Goal: Information Seeking & Learning: Learn about a topic

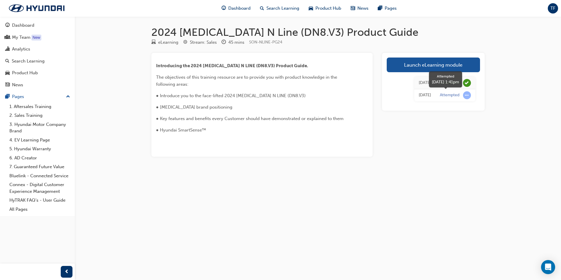
click at [467, 95] on span "learningRecordVerb_ATTEMPT-icon" at bounding box center [467, 95] width 8 height 8
click at [424, 95] on div "4 days ago" at bounding box center [425, 95] width 12 height 7
click at [22, 50] on div "Analytics" at bounding box center [21, 49] width 18 height 7
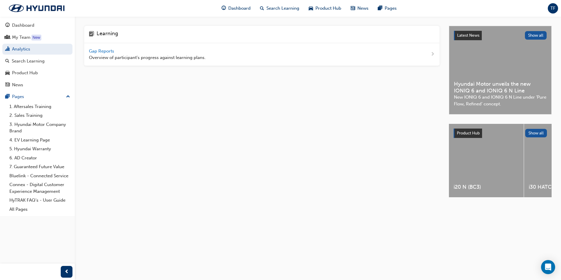
click at [107, 50] on span "Gap Reports" at bounding box center [102, 50] width 26 height 5
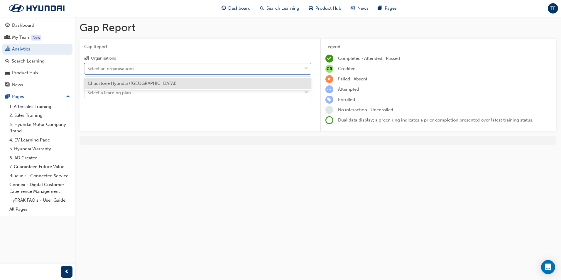
click at [193, 70] on div "Select an organisations" at bounding box center [193, 68] width 217 height 10
click at [88, 70] on input "Organisations option Chadstone Hyundai (Oakleigh) focused, 1 of 1. 1 result ava…" at bounding box center [87, 68] width 1 height 5
click at [163, 85] on div "Chadstone Hyundai (Oakleigh)" at bounding box center [197, 83] width 227 height 11
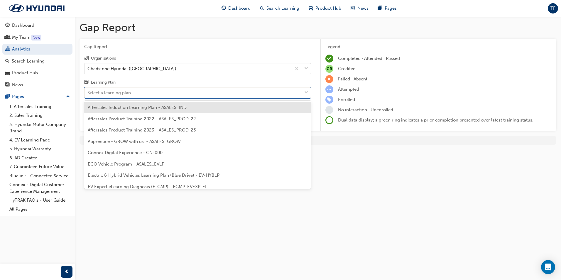
click at [159, 94] on div "Select a learning plan" at bounding box center [193, 93] width 217 height 10
click at [88, 94] on input "Learning Plan option Aftersales Induction Learning Plan - ASALES_IND focused, 1…" at bounding box center [87, 92] width 1 height 5
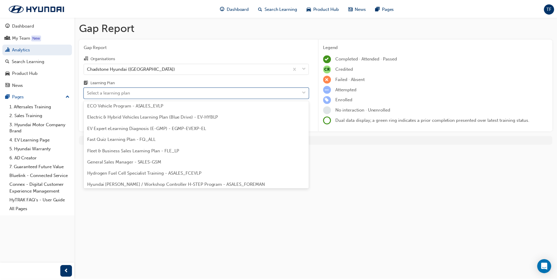
scroll to position [59, 0]
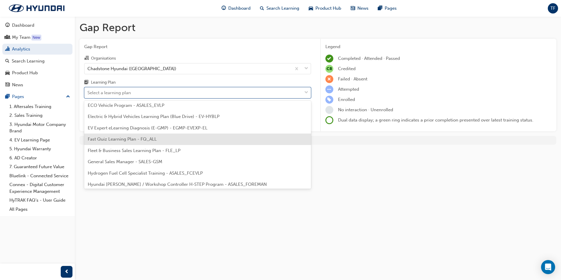
click at [134, 141] on span "Fast Quiz Learning Plan - FQ_ALL" at bounding box center [122, 138] width 69 height 5
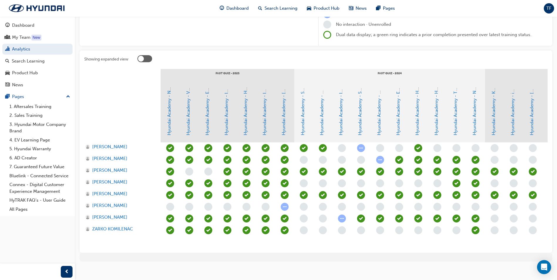
scroll to position [88, 0]
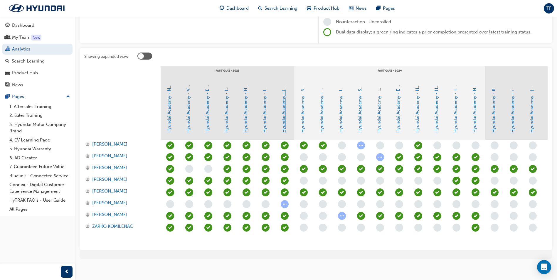
click at [283, 126] on link "Hyundai Academy - Sonata Fast Quiz - September 2025" at bounding box center [283, 74] width 5 height 115
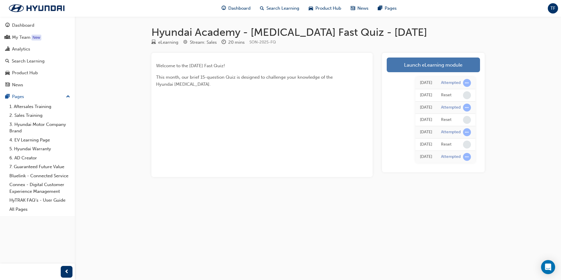
click at [423, 65] on link "Launch eLearning module" at bounding box center [433, 65] width 93 height 15
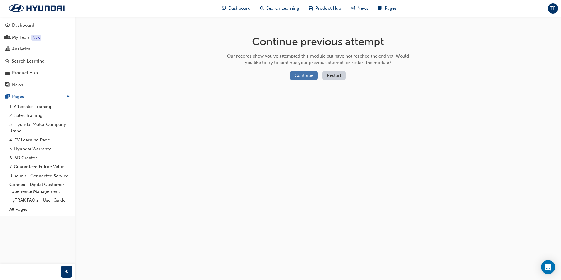
click at [298, 79] on button "Continue" at bounding box center [304, 76] width 28 height 10
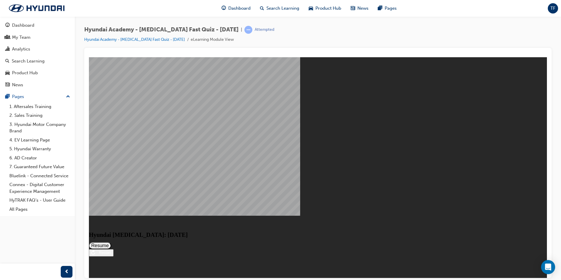
click at [111, 242] on button "Resume" at bounding box center [100, 245] width 22 height 7
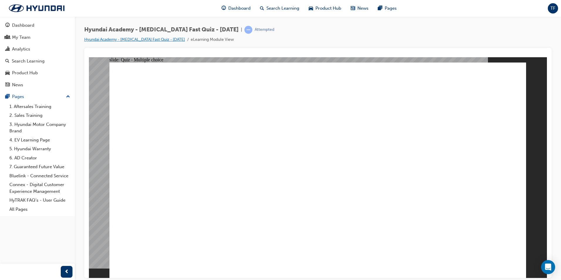
click at [173, 40] on link "Hyundai Academy - Sonata Fast Quiz - September 2025" at bounding box center [134, 39] width 101 height 5
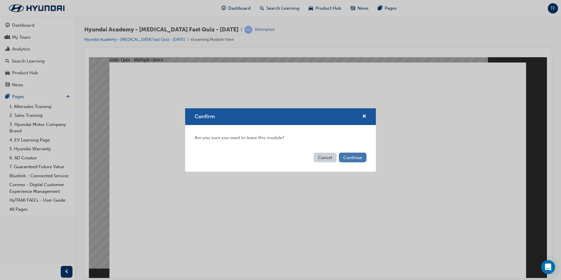
click at [351, 156] on button "Continue" at bounding box center [353, 158] width 28 height 10
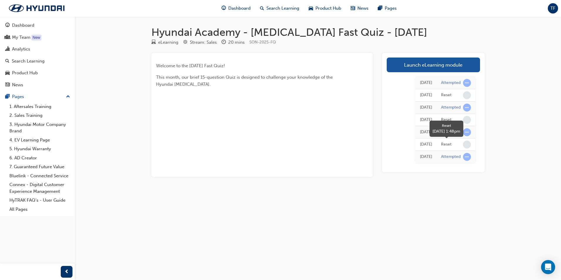
click at [445, 146] on div "Reset" at bounding box center [446, 145] width 11 height 6
click at [470, 158] on span "learningRecordVerb_ATTEMPT-icon" at bounding box center [467, 157] width 8 height 8
click at [456, 82] on div "Attempted" at bounding box center [451, 83] width 20 height 6
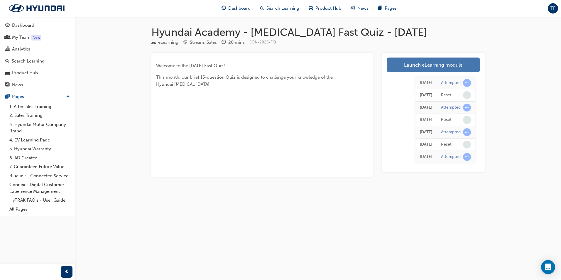
click at [411, 68] on link "Launch eLearning module" at bounding box center [433, 65] width 93 height 15
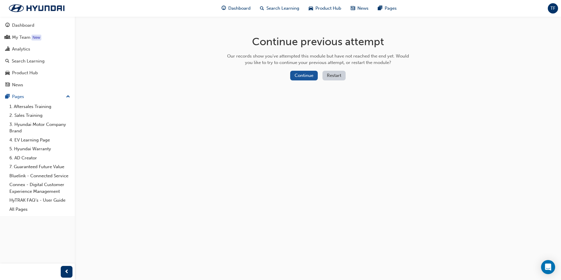
click at [335, 73] on button "Restart" at bounding box center [333, 76] width 23 height 10
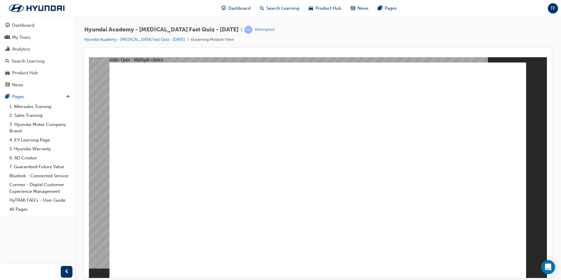
radio input "true"
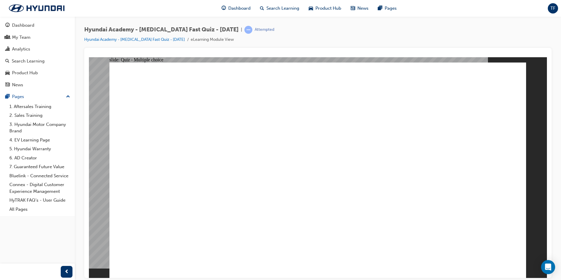
radio input "true"
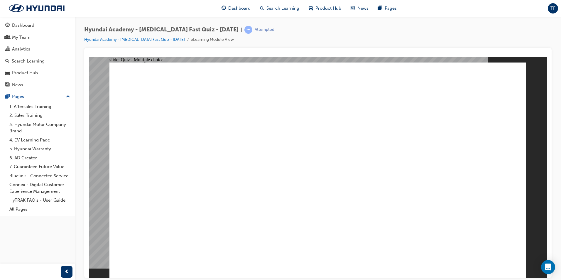
checkbox input "true"
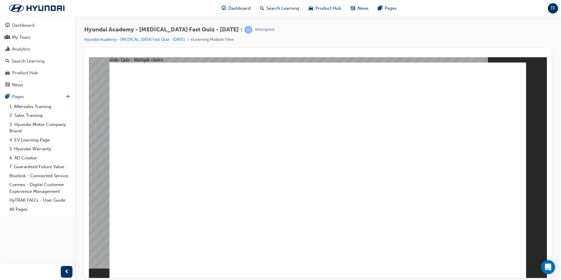
checkbox input "true"
drag, startPoint x: 218, startPoint y: 253, endPoint x: 221, endPoint y: 253, distance: 3.5
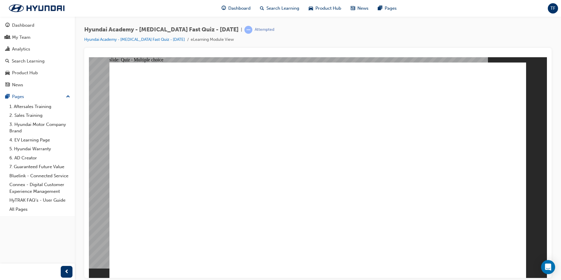
radio input "true"
checkbox input "true"
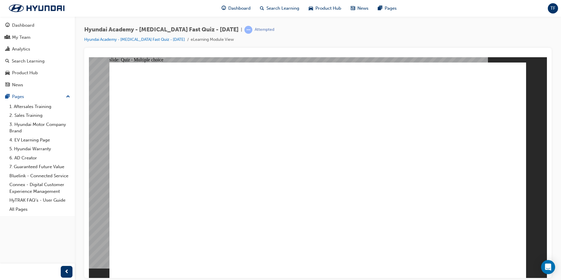
radio input "true"
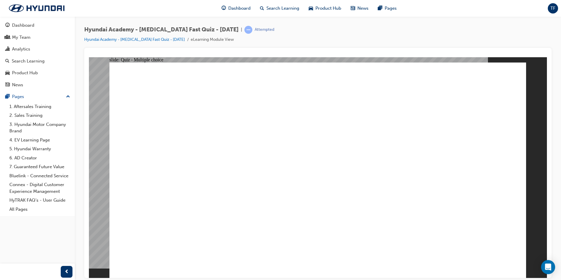
checkbox input "true"
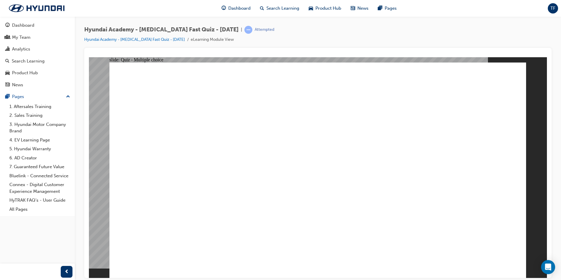
checkbox input "true"
click at [167, 38] on link "Hyundai Academy - Sonata Fast Quiz - September 2025" at bounding box center [134, 39] width 101 height 5
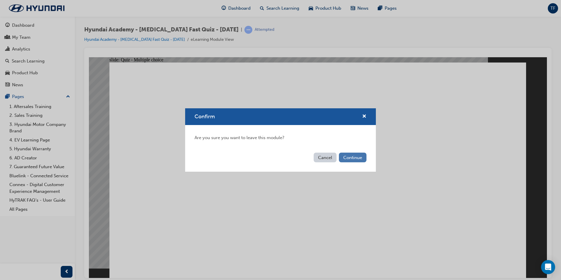
click at [349, 157] on button "Continue" at bounding box center [353, 158] width 28 height 10
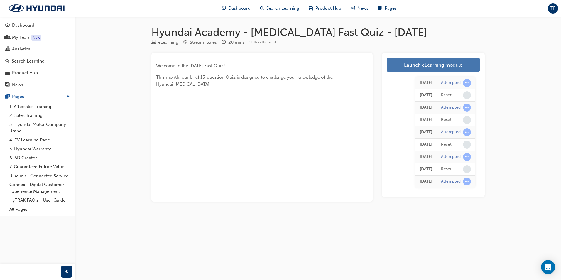
click at [418, 67] on link "Launch eLearning module" at bounding box center [433, 65] width 93 height 15
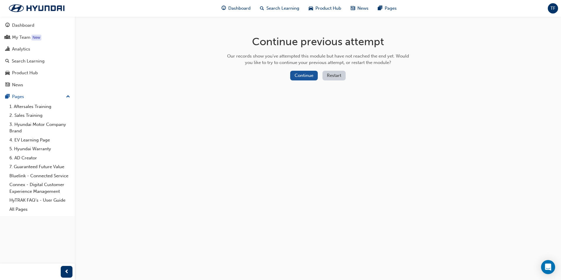
click at [333, 75] on button "Restart" at bounding box center [333, 76] width 23 height 10
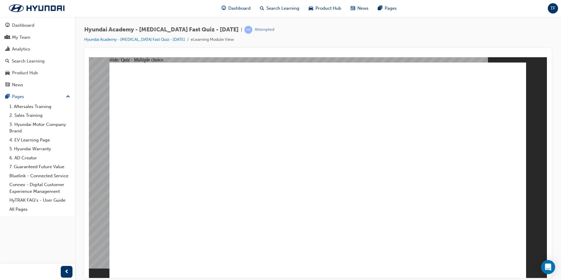
radio input "true"
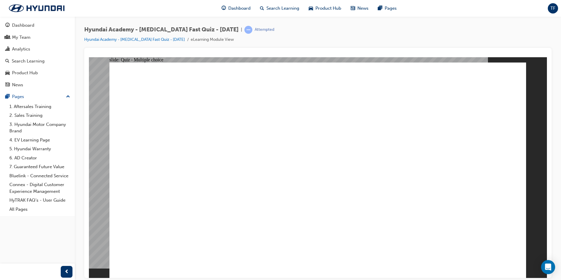
radio input "true"
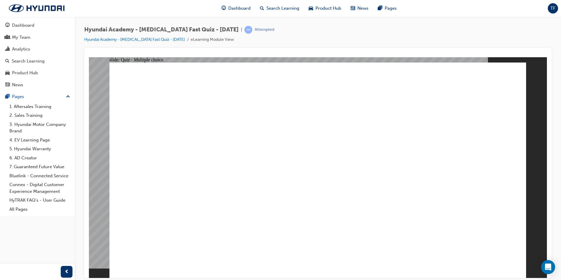
checkbox input "true"
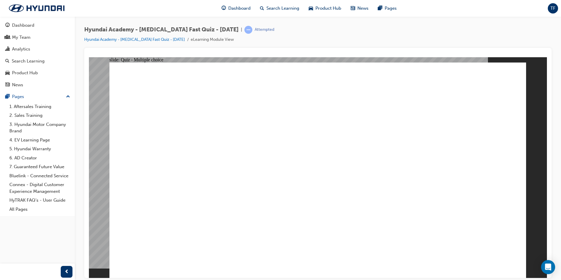
radio input "true"
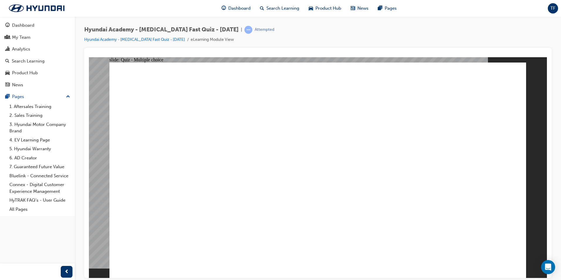
checkbox input "false"
checkbox input "true"
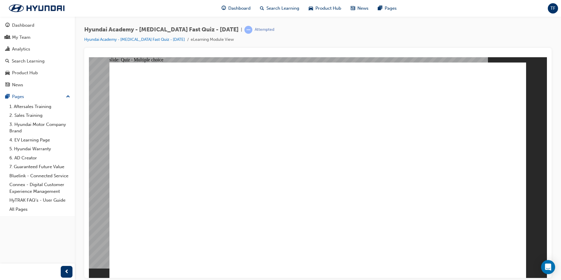
checkbox input "true"
radio input "true"
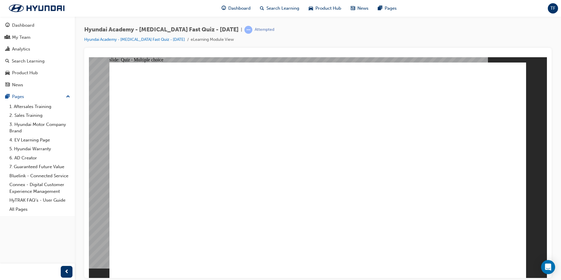
checkbox input "true"
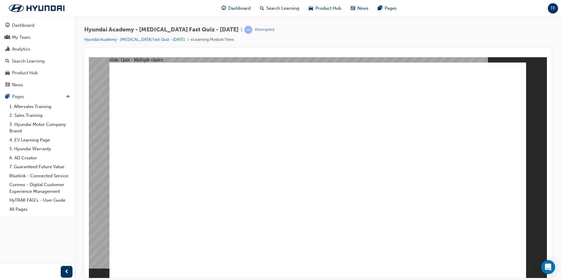
checkbox input "true"
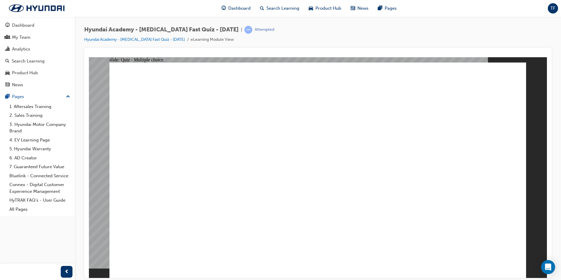
checkbox input "true"
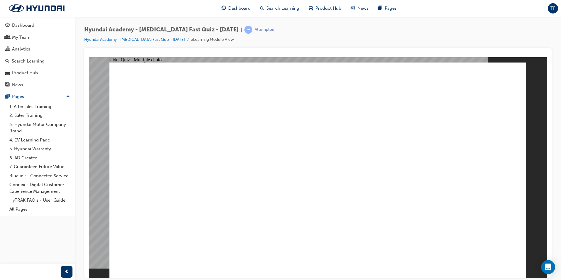
checkbox input "true"
click at [279, 186] on button "OK" at bounding box center [273, 183] width 10 height 6
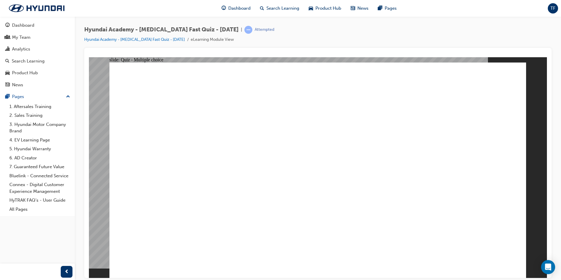
radio input "true"
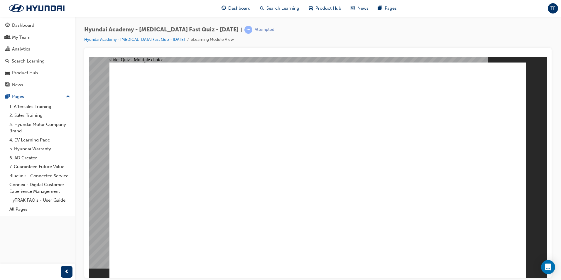
checkbox input "true"
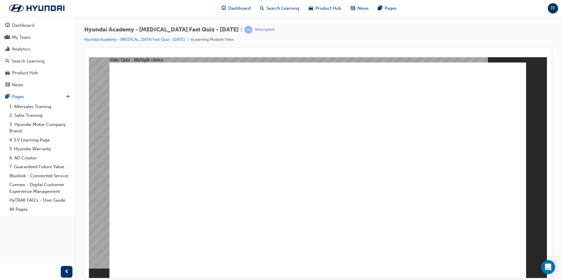
radio input "true"
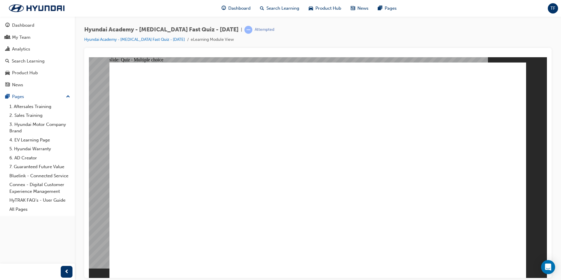
drag, startPoint x: 293, startPoint y: 259, endPoint x: 296, endPoint y: 259, distance: 3.5
radio input "true"
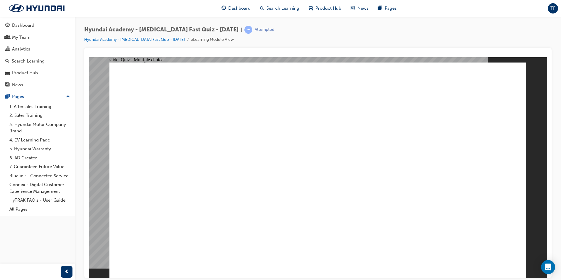
radio input "true"
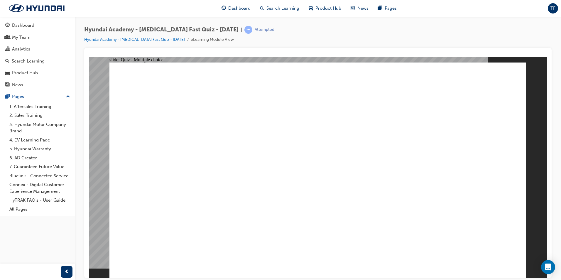
radio input "true"
click at [239, 8] on span "Dashboard" at bounding box center [239, 8] width 22 height 7
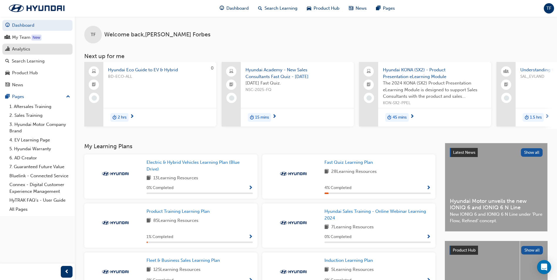
click at [27, 49] on div "Analytics" at bounding box center [21, 49] width 18 height 7
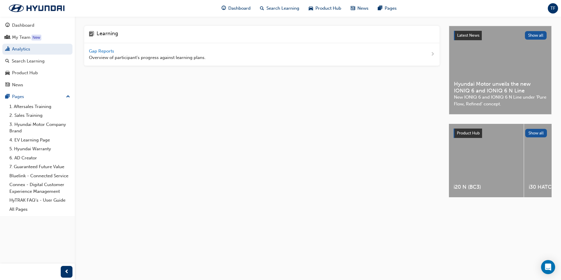
click at [104, 51] on span "Gap Reports" at bounding box center [102, 50] width 26 height 5
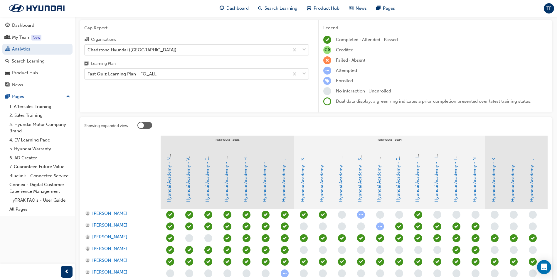
scroll to position [88, 0]
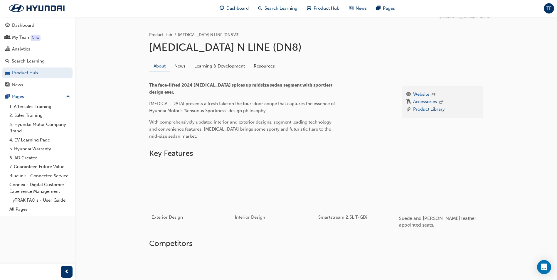
scroll to position [79, 0]
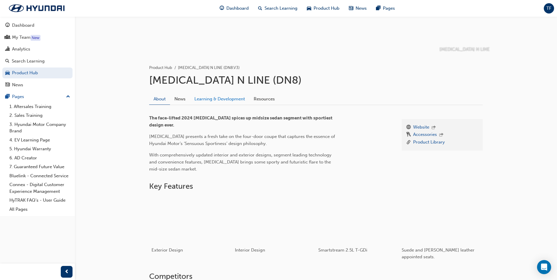
click at [213, 98] on link "Learning & Development" at bounding box center [219, 98] width 59 height 11
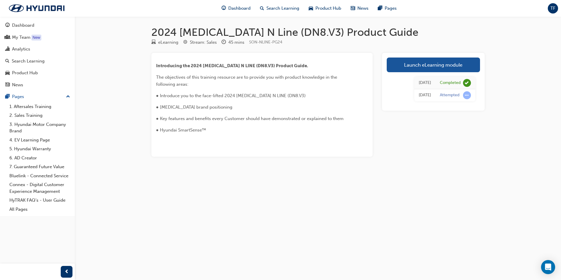
click at [324, 81] on p "The objectives of this training resource are to provide you with product knowle…" at bounding box center [251, 81] width 191 height 14
click at [421, 64] on link "Launch eLearning module" at bounding box center [433, 65] width 93 height 15
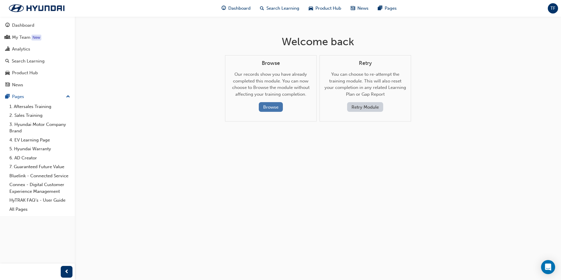
click at [273, 107] on button "Browse" at bounding box center [271, 107] width 24 height 10
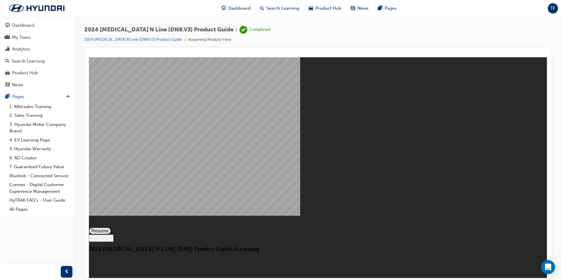
click at [111, 227] on button "Resume" at bounding box center [100, 230] width 22 height 7
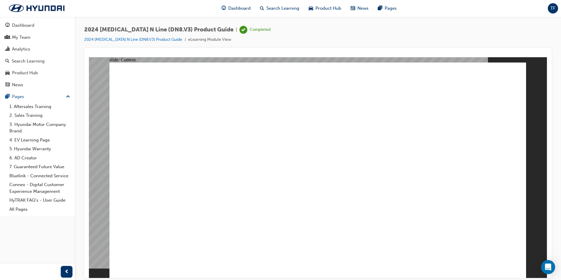
click at [89, 57] on image at bounding box center [89, 57] width 0 height 0
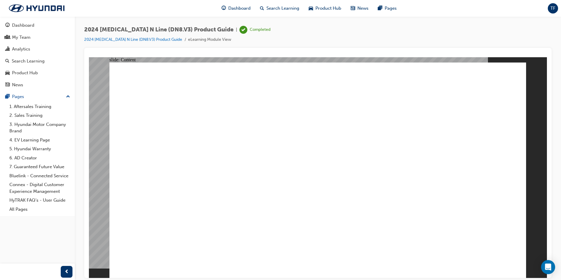
click at [89, 57] on image at bounding box center [89, 57] width 0 height 0
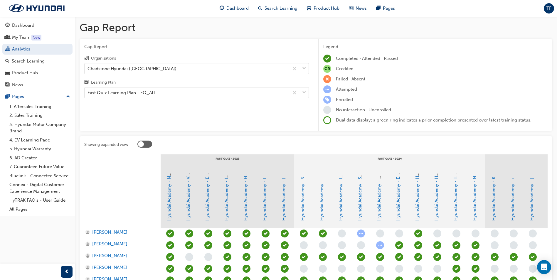
click at [549, 8] on span "TF" at bounding box center [548, 8] width 5 height 7
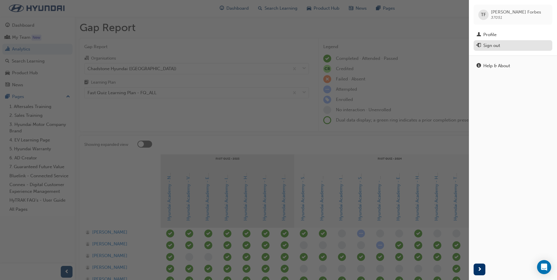
click at [493, 48] on div "Sign out" at bounding box center [491, 45] width 17 height 7
